Goal: Information Seeking & Learning: Learn about a topic

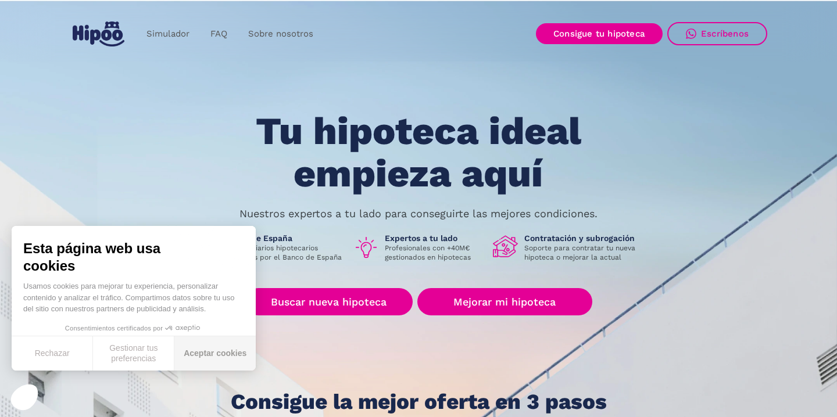
click at [193, 348] on button "Aceptar cookies" at bounding box center [214, 353] width 81 height 34
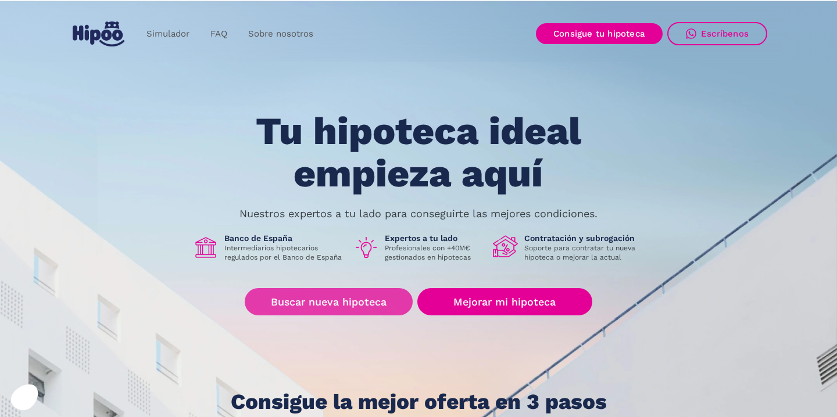
click at [398, 308] on link "Buscar nueva hipoteca" at bounding box center [329, 301] width 168 height 27
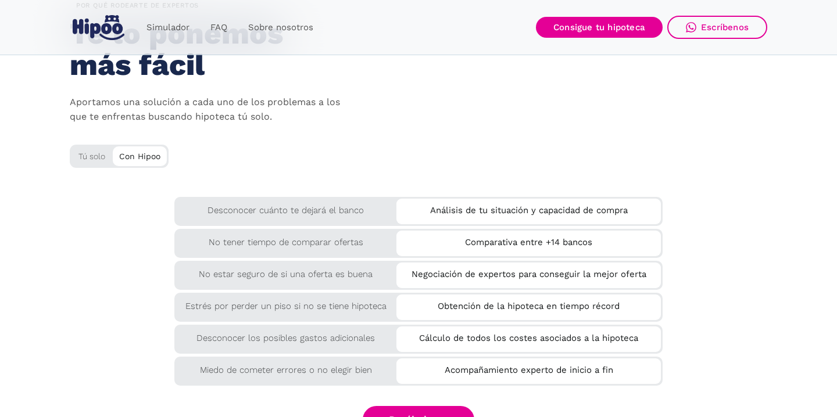
scroll to position [1925, 0]
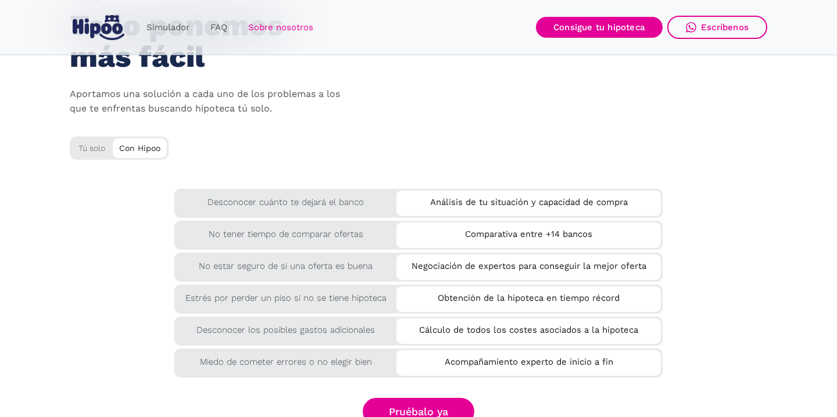
click at [266, 23] on link "Sobre nosotros" at bounding box center [281, 27] width 86 height 23
